Goal: Navigation & Orientation: Find specific page/section

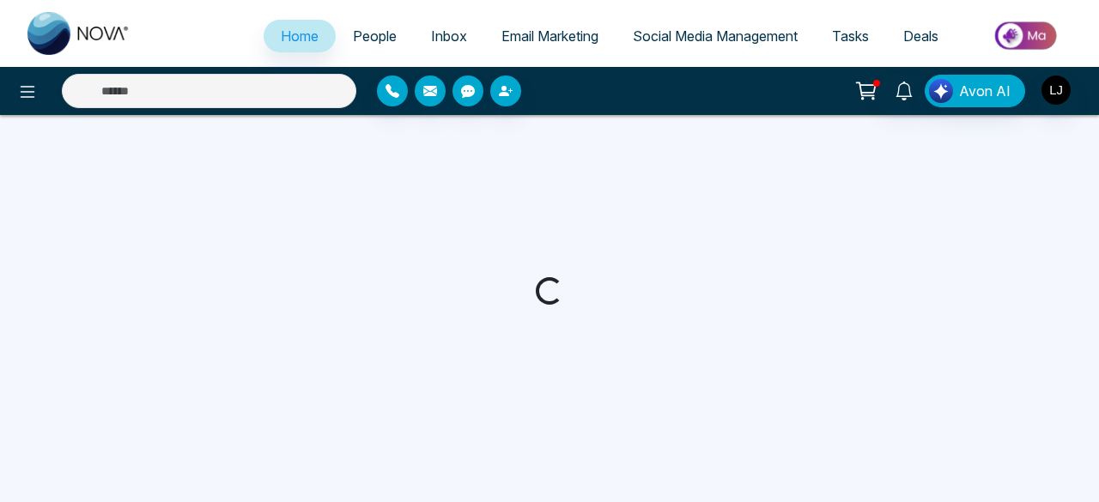
select select "*"
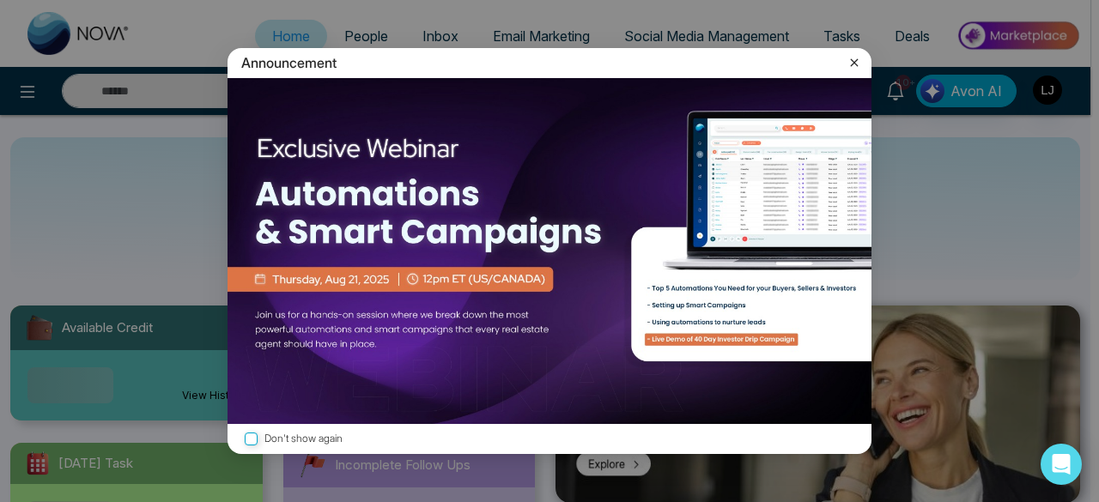
click at [857, 59] on icon at bounding box center [853, 62] width 17 height 17
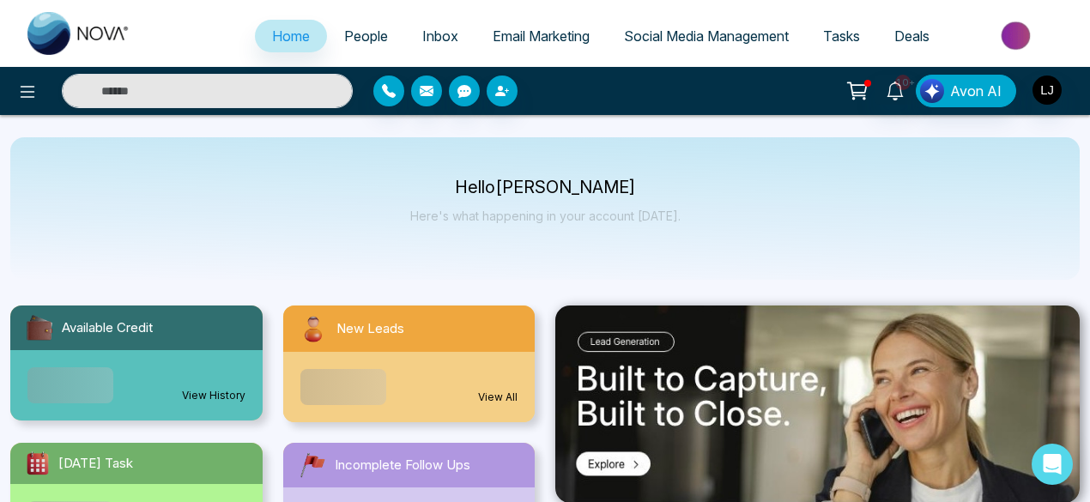
click at [561, 36] on span "Email Marketing" at bounding box center [541, 35] width 97 height 17
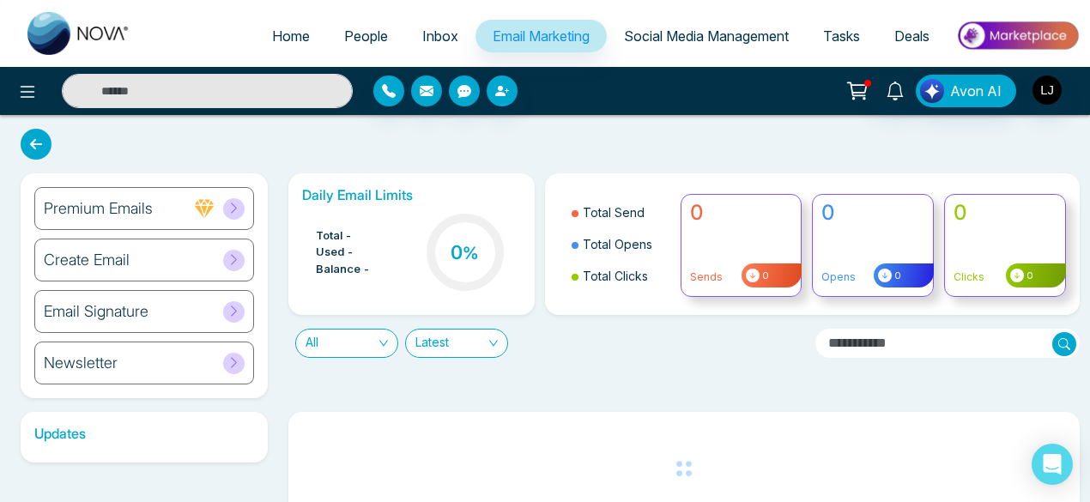
click at [651, 37] on span "Social Media Management" at bounding box center [706, 35] width 165 height 17
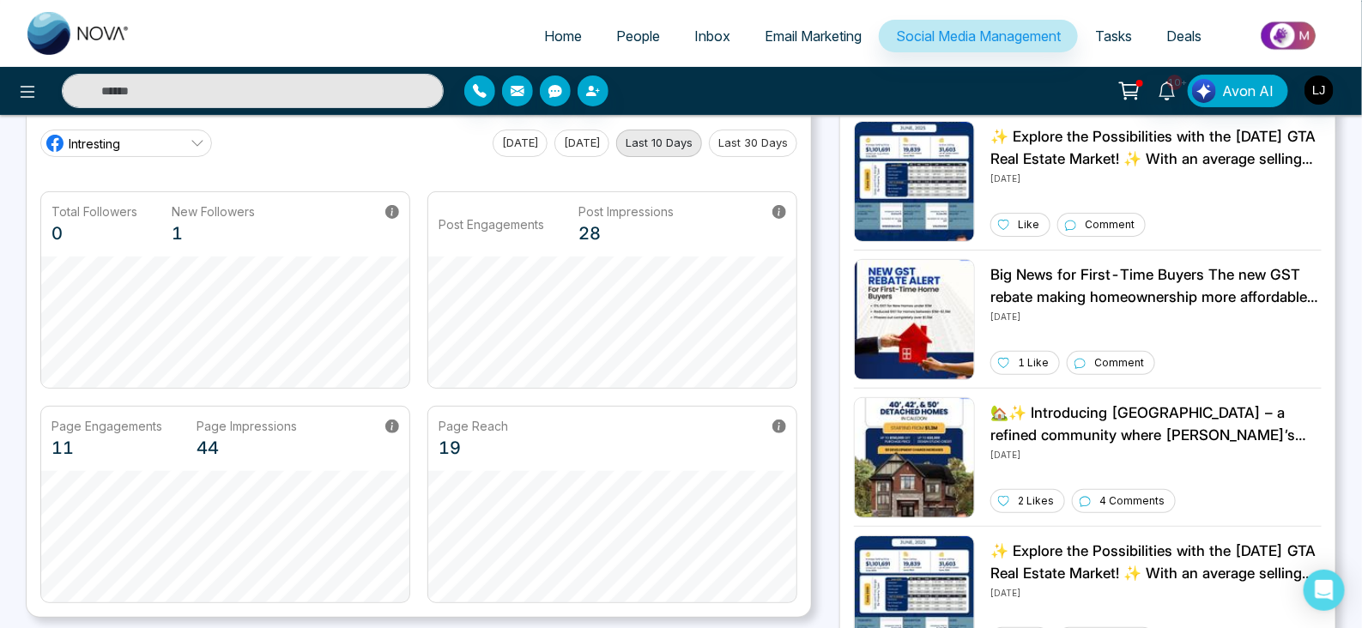
scroll to position [82, 0]
click at [161, 152] on link "Intresting" at bounding box center [126, 143] width 172 height 27
click at [318, 143] on div "Intresting [DATE] [DATE] Last 10 Days Last 30 Days" at bounding box center [418, 143] width 757 height 27
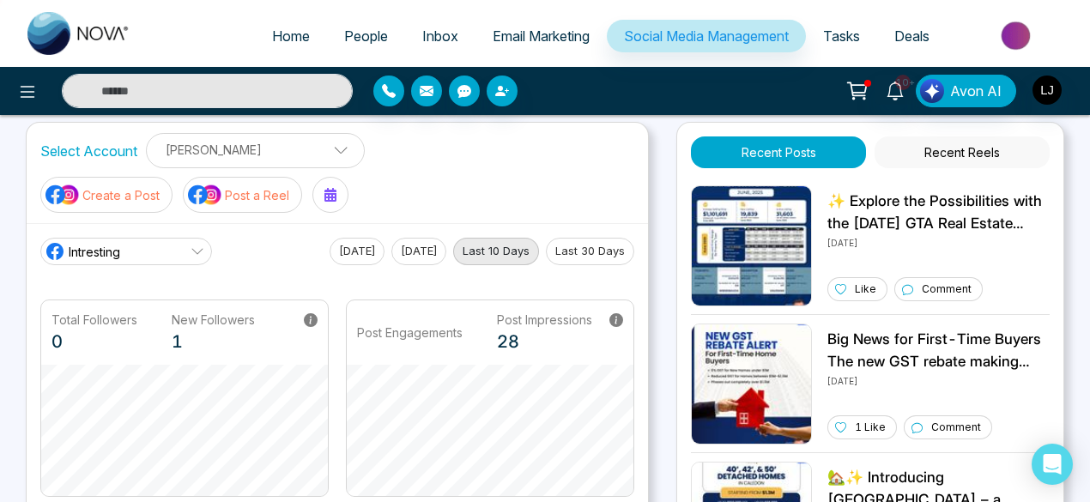
scroll to position [0, 0]
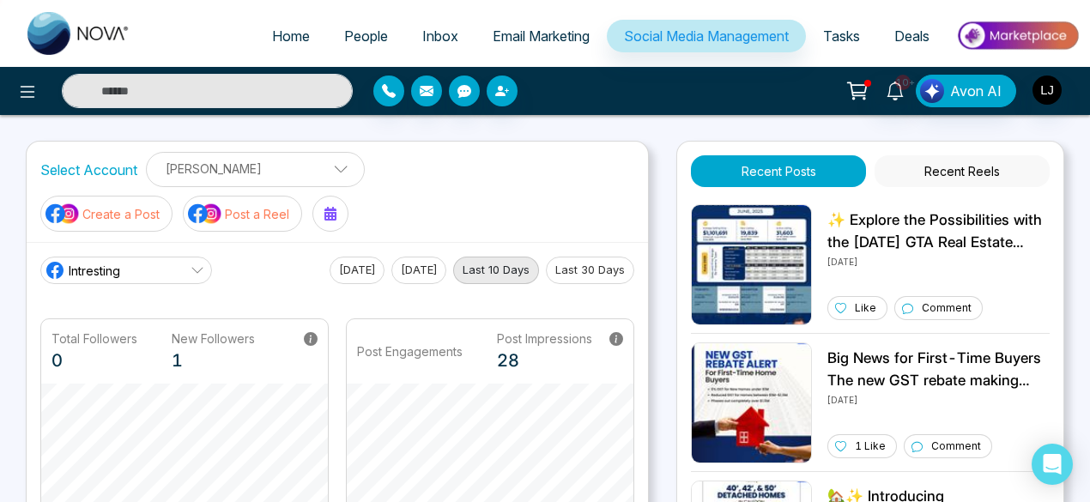
click at [361, 37] on span "People" at bounding box center [366, 35] width 44 height 17
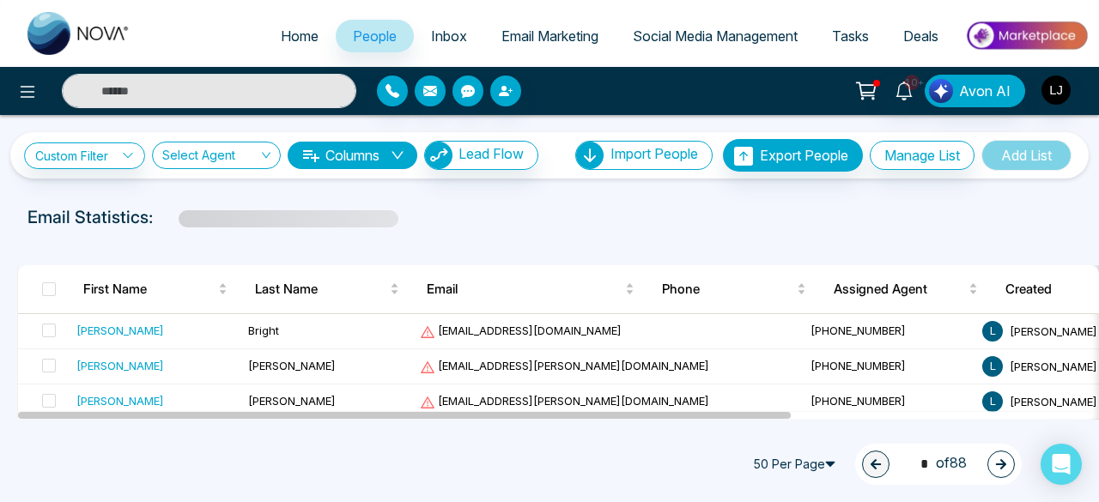
click at [95, 40] on img at bounding box center [78, 33] width 103 height 43
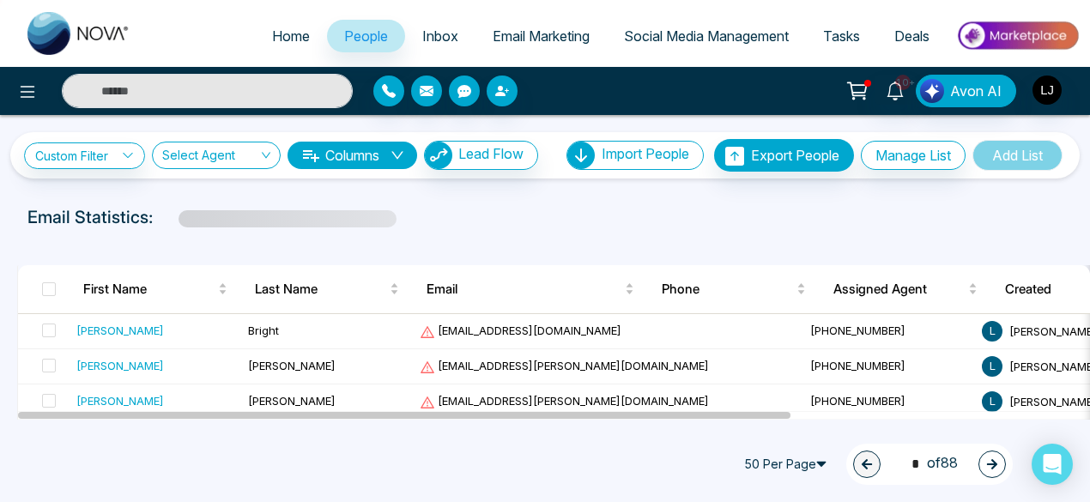
select select "*"
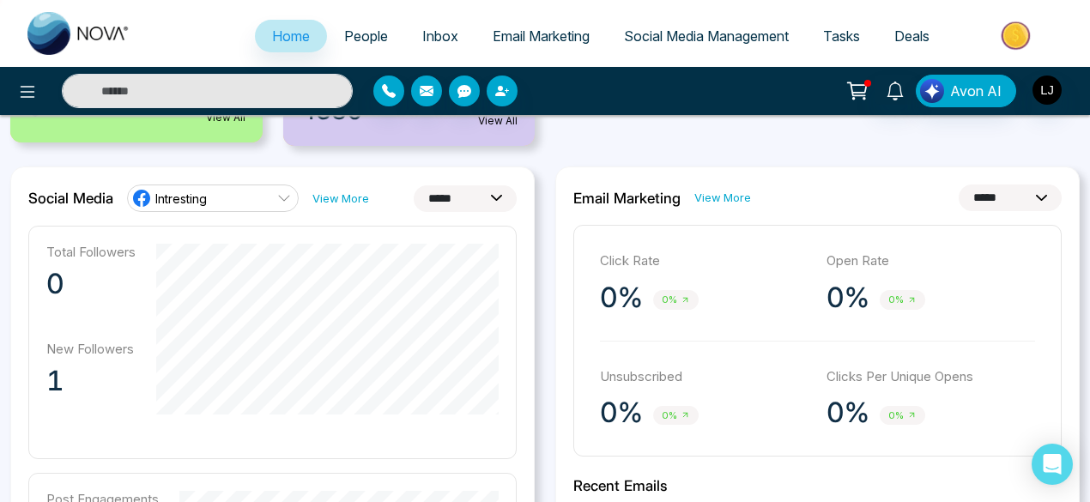
scroll to position [390, 0]
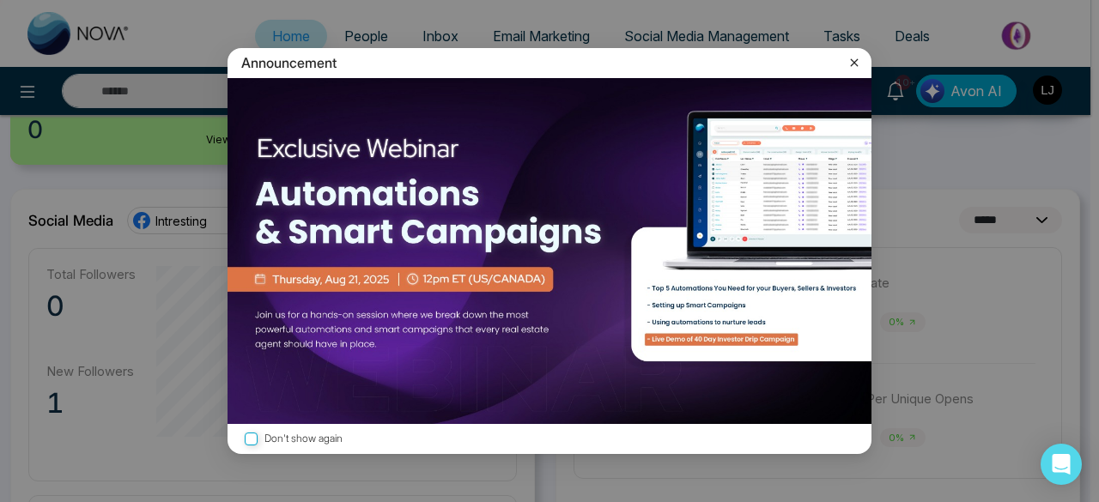
click at [853, 63] on icon at bounding box center [855, 62] width 8 height 8
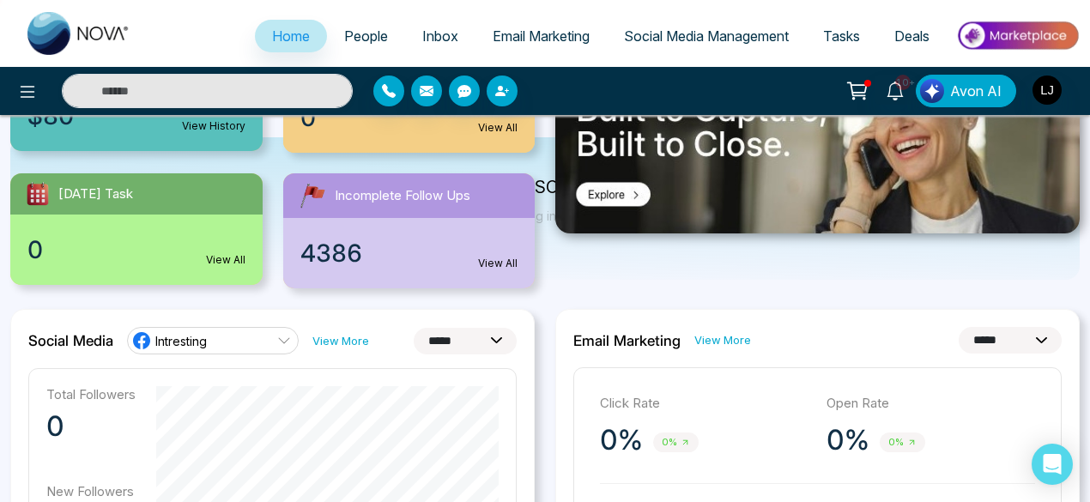
scroll to position [0, 0]
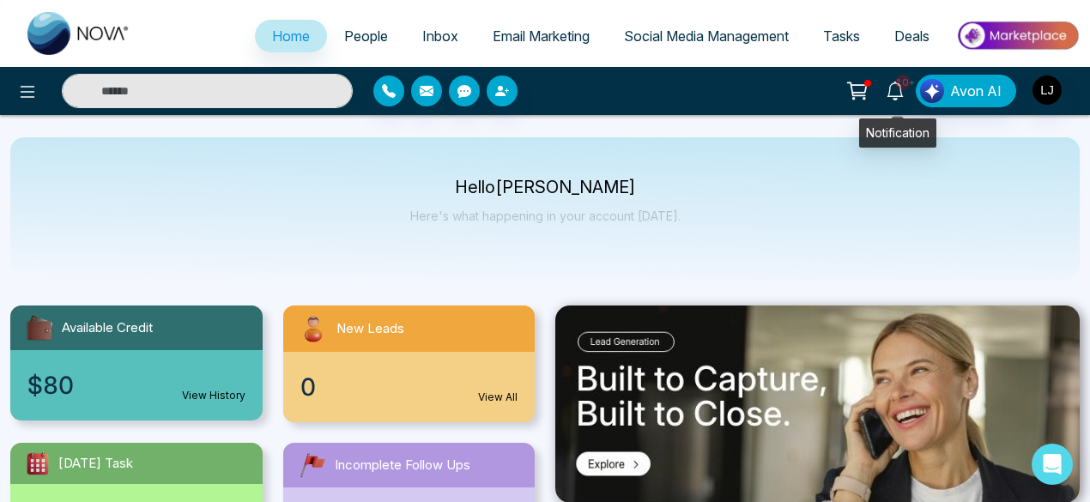
click at [905, 91] on icon at bounding box center [895, 91] width 19 height 19
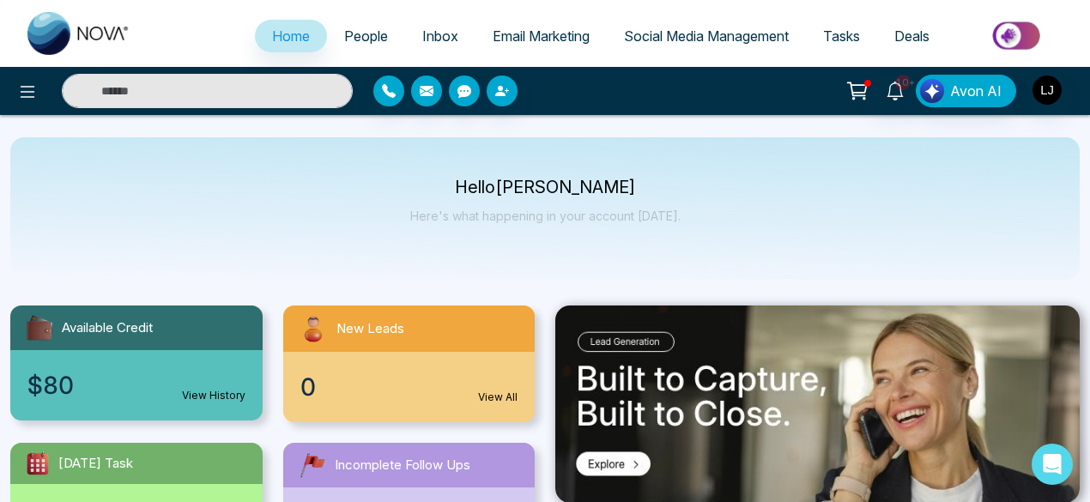
click at [356, 252] on div "Hello [PERSON_NAME] Here's what happening in your account [DATE]." at bounding box center [545, 208] width 1070 height 142
